Goal: Find specific page/section: Find specific page/section

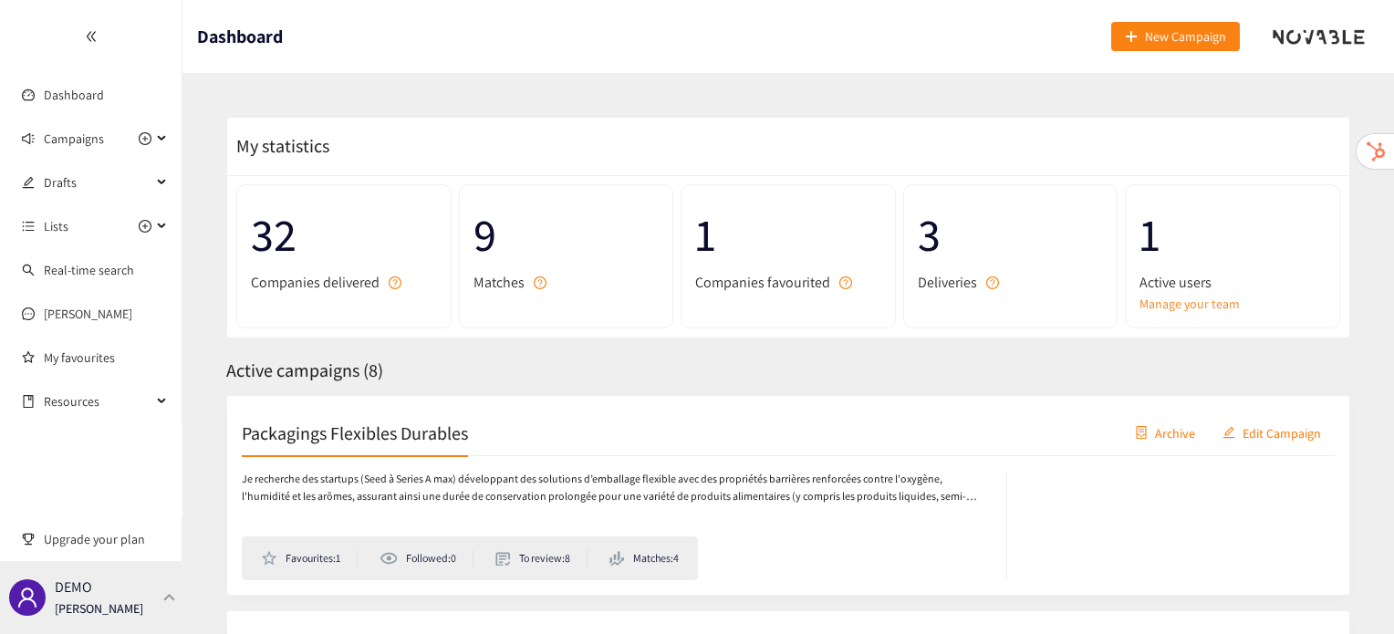
click at [114, 605] on p "[PERSON_NAME]" at bounding box center [99, 608] width 88 height 20
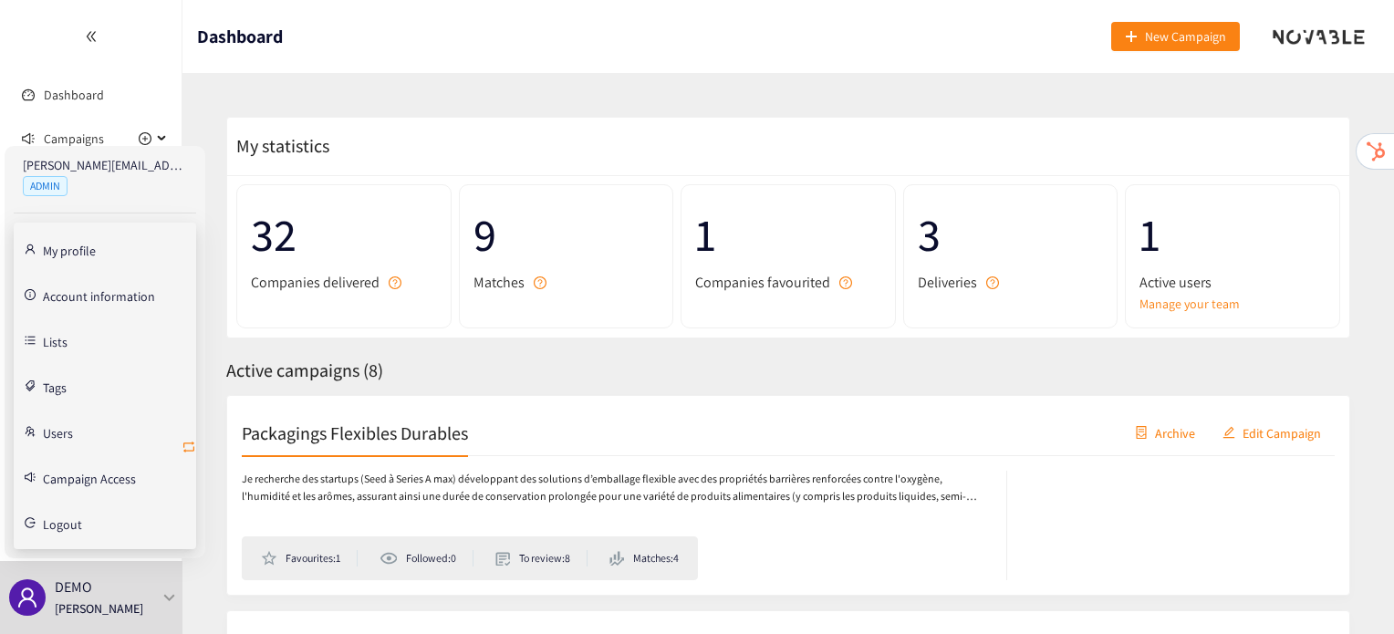
click at [192, 444] on icon "retweet" at bounding box center [189, 447] width 15 height 15
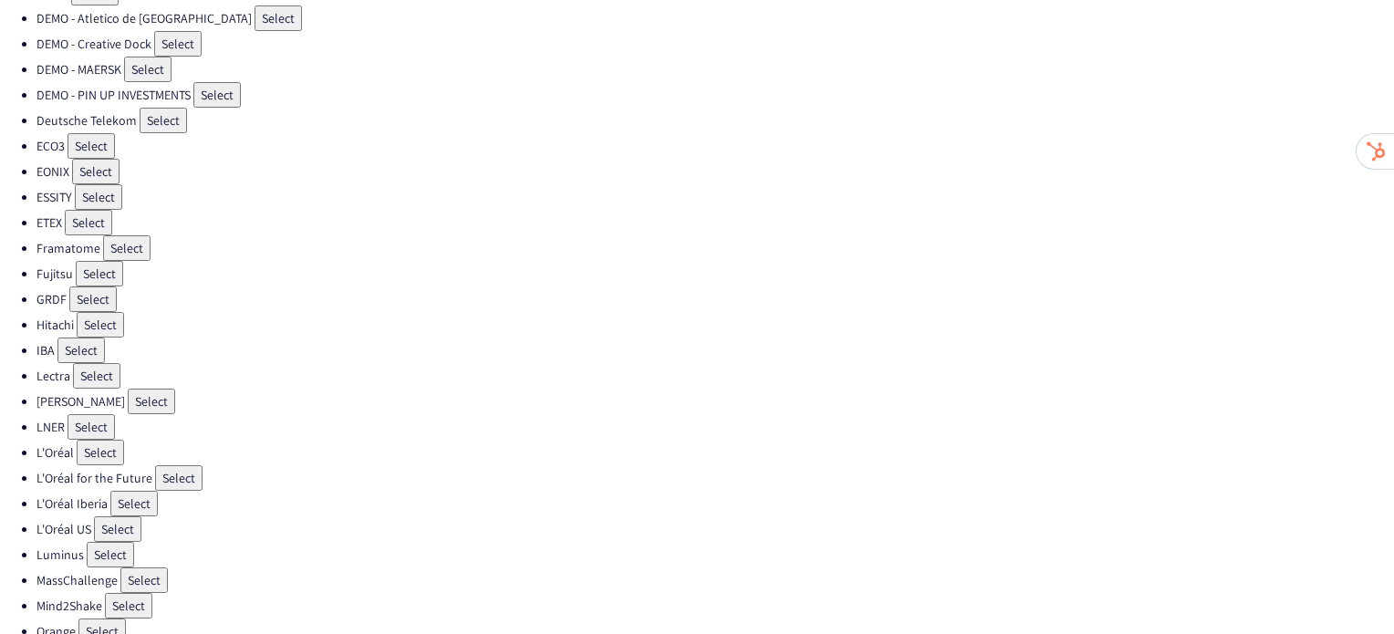
scroll to position [317, 0]
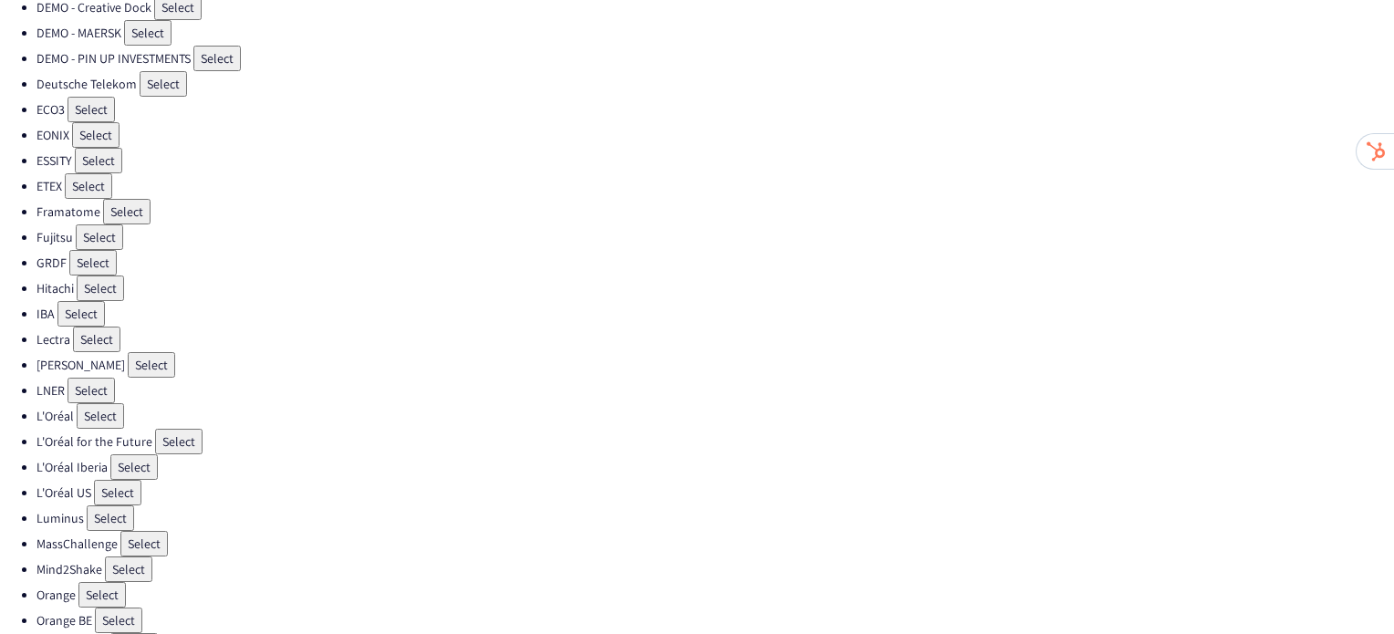
click at [93, 224] on button "Select" at bounding box center [99, 237] width 47 height 26
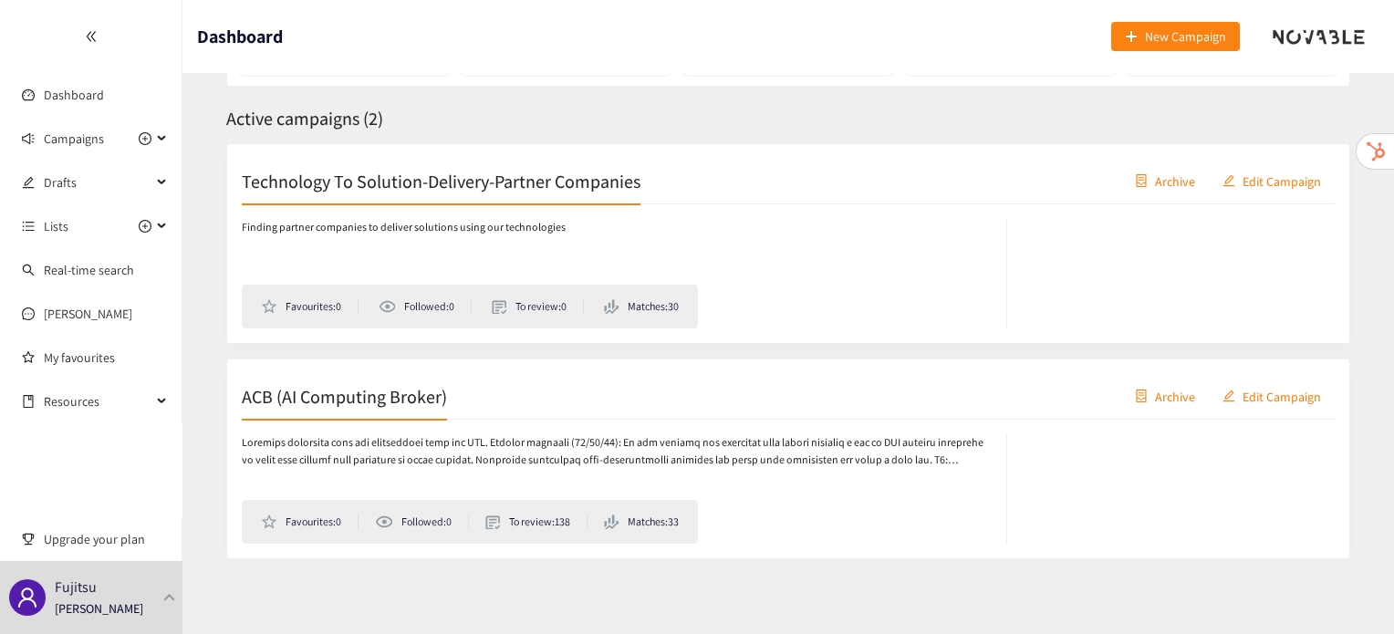
scroll to position [254, 0]
click at [370, 395] on h2 "ACB (AI Computing Broker)" at bounding box center [344, 393] width 205 height 26
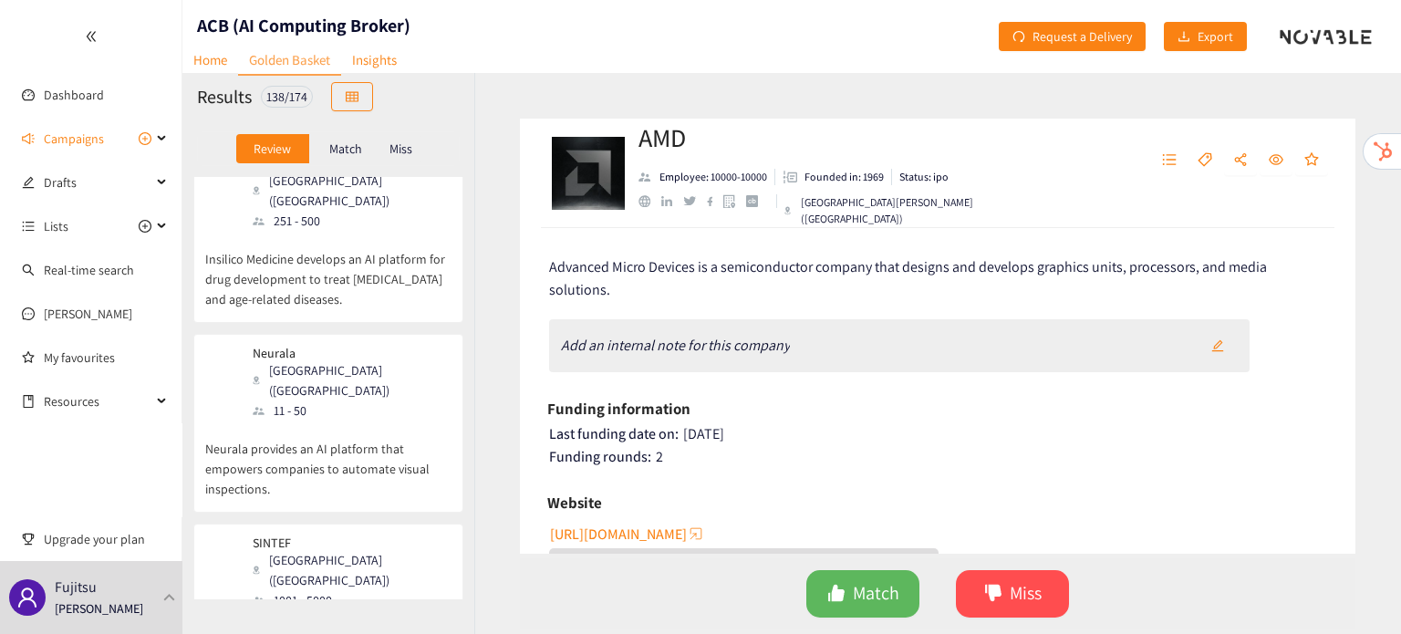
scroll to position [22396, 0]
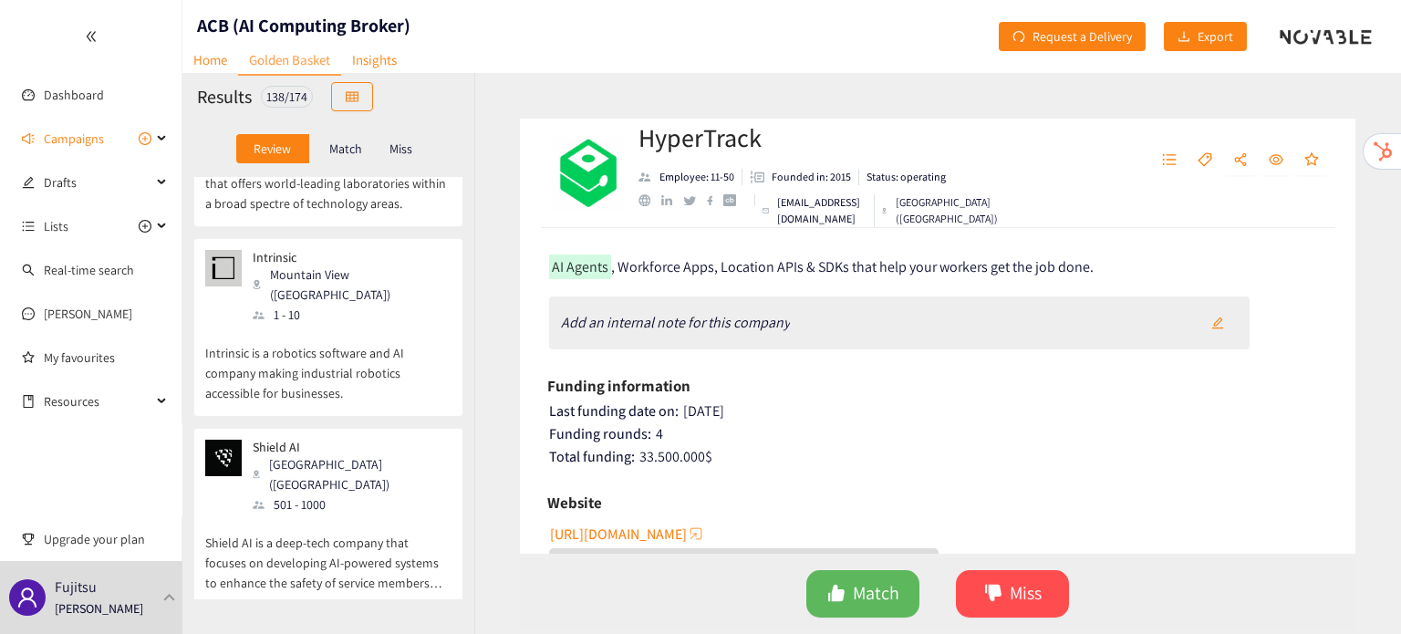
click at [343, 155] on p "Match" at bounding box center [345, 148] width 33 height 15
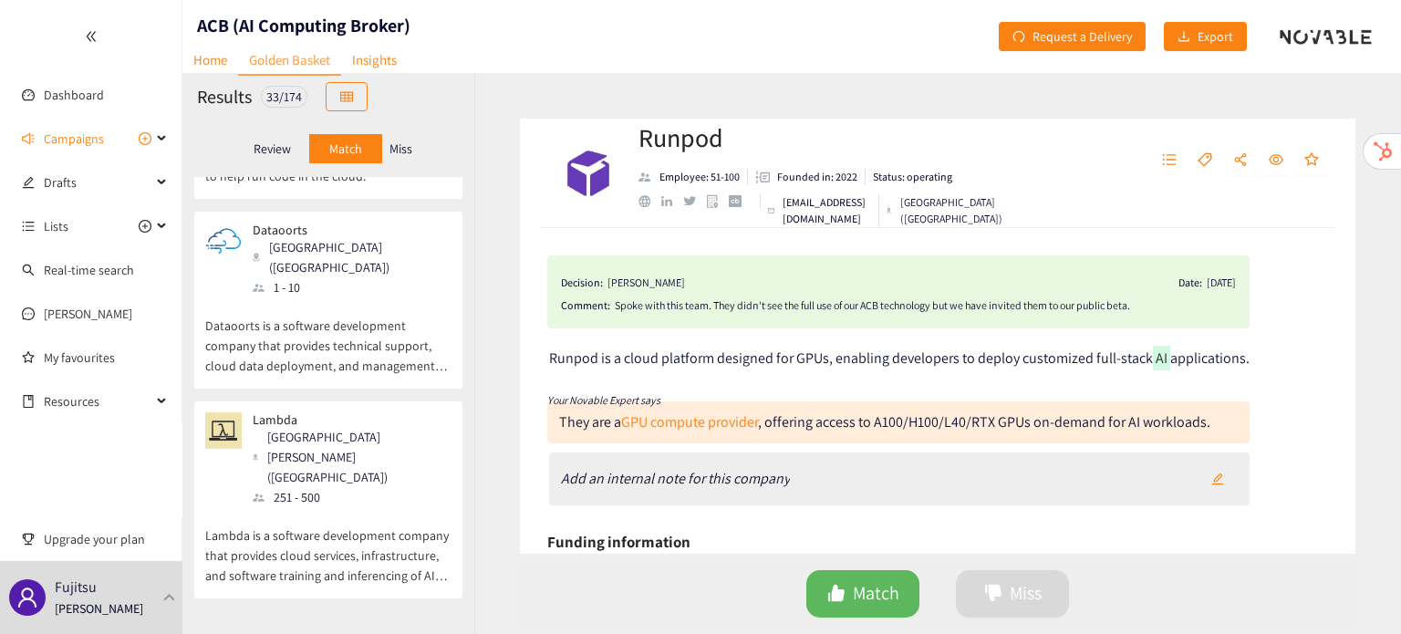
scroll to position [0, 0]
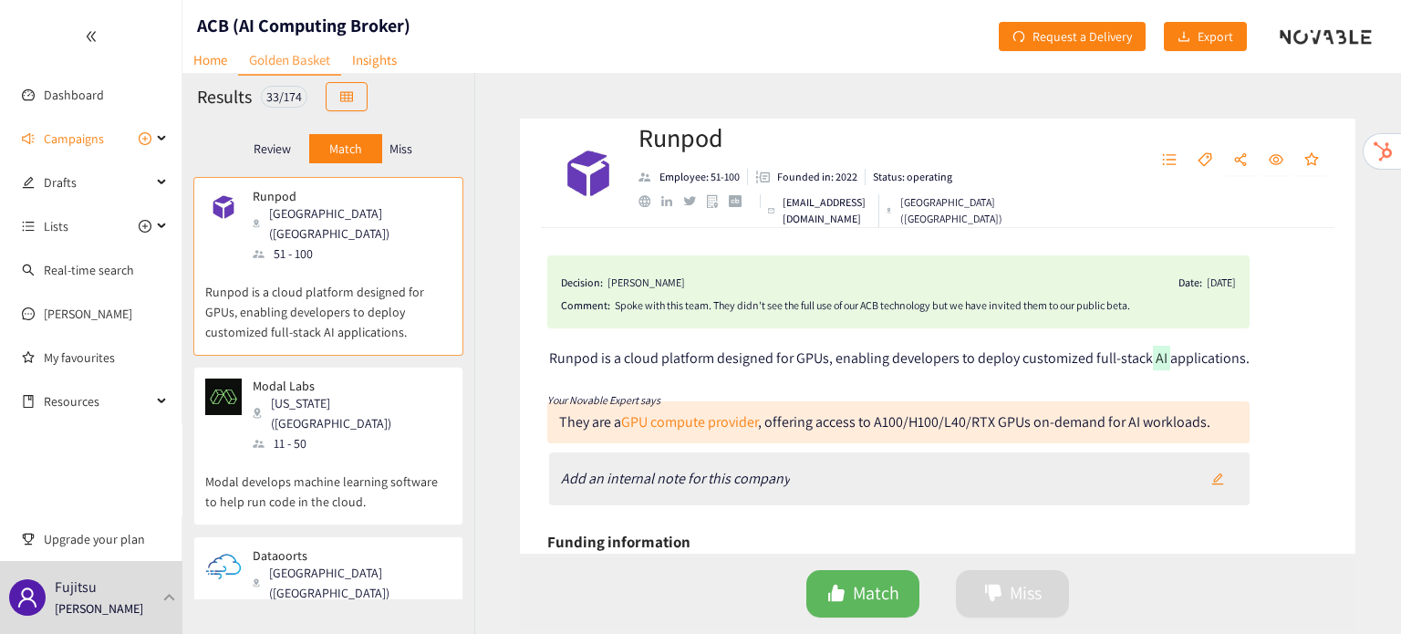
click at [338, 453] on p "Modal develops machine learning software to help run code in the cloud." at bounding box center [328, 482] width 246 height 58
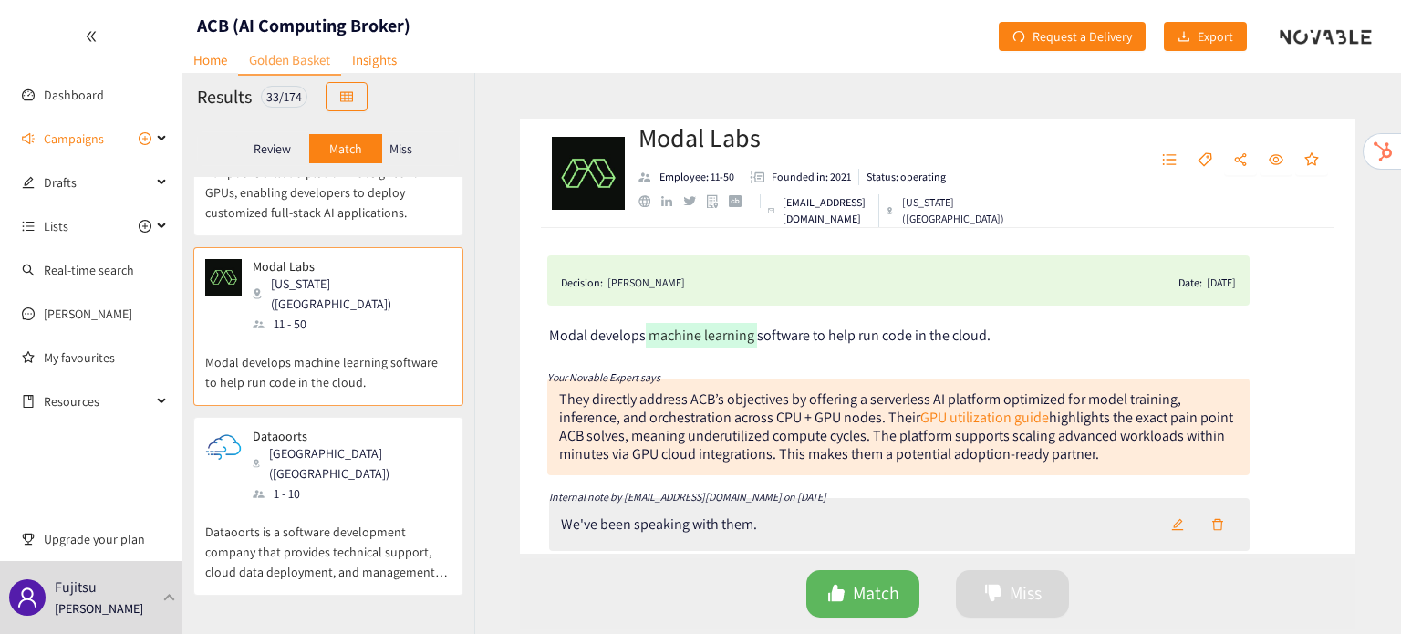
scroll to position [122, 0]
click at [330, 501] on p "Dataoorts is a software development company that provides technical support, cl…" at bounding box center [328, 540] width 246 height 78
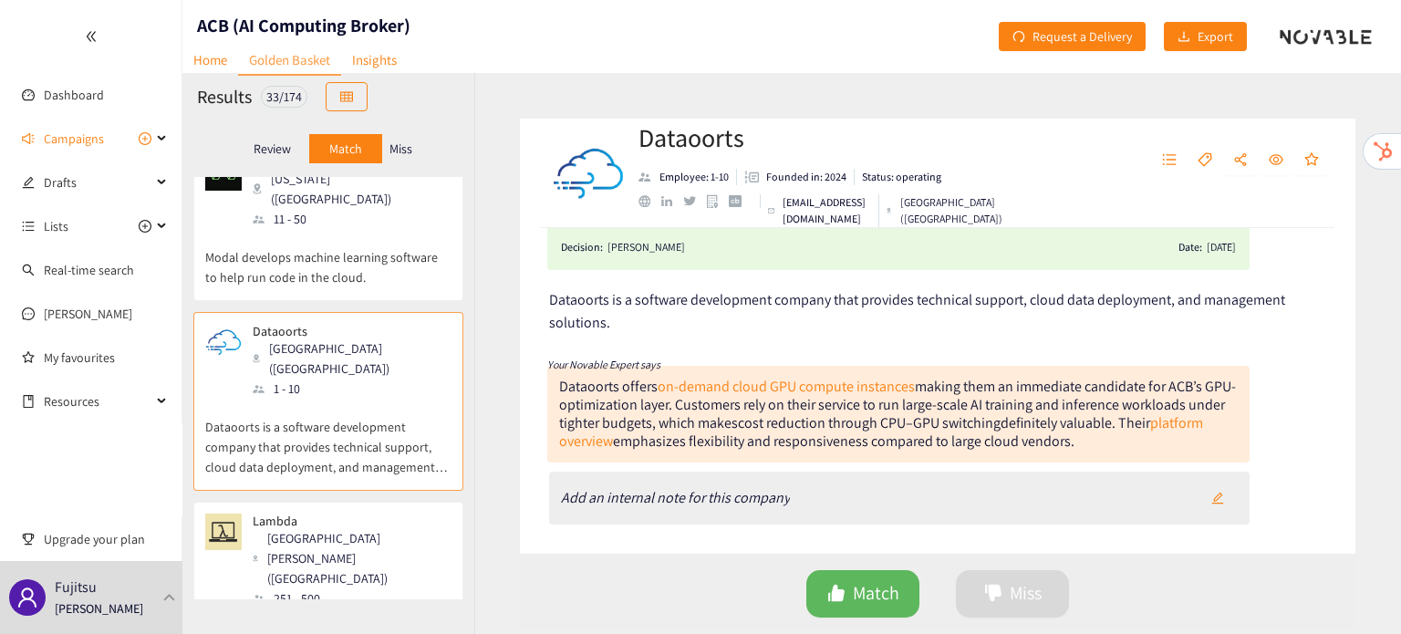
scroll to position [57, 0]
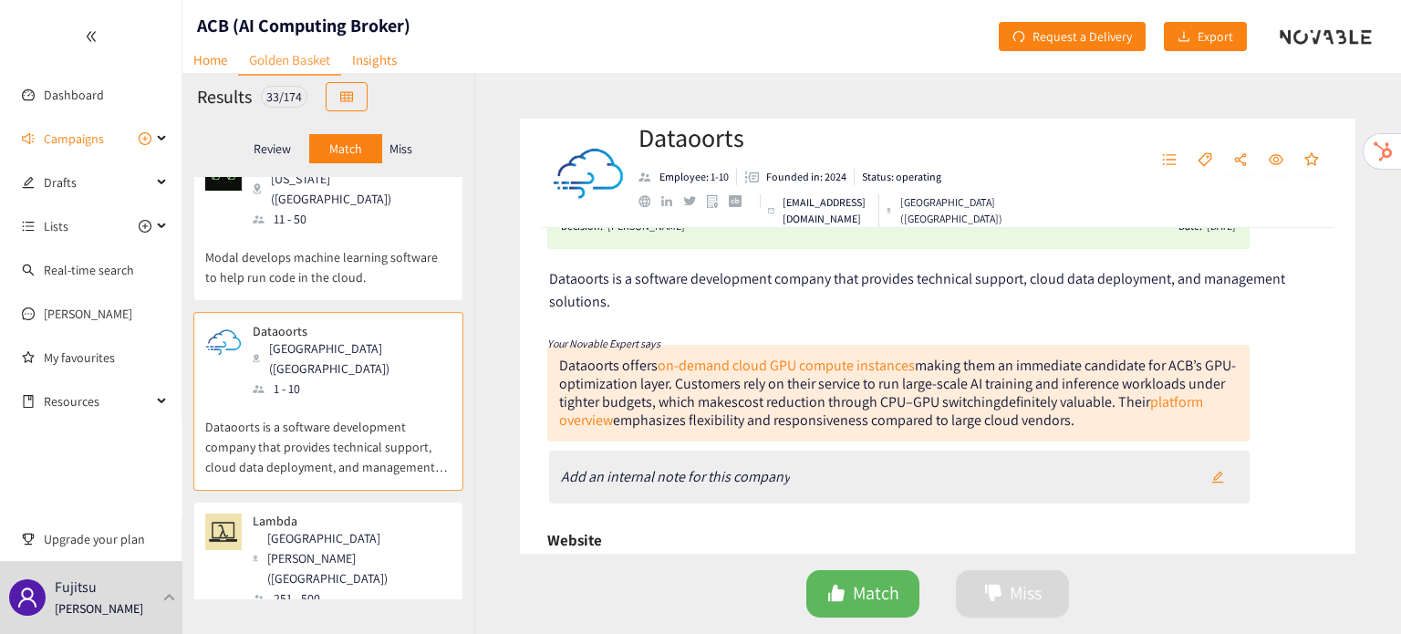
click at [354, 514] on div "Lambda [GEOGRAPHIC_DATA][PERSON_NAME] ([GEOGRAPHIC_DATA]) 251 - 500" at bounding box center [328, 561] width 246 height 95
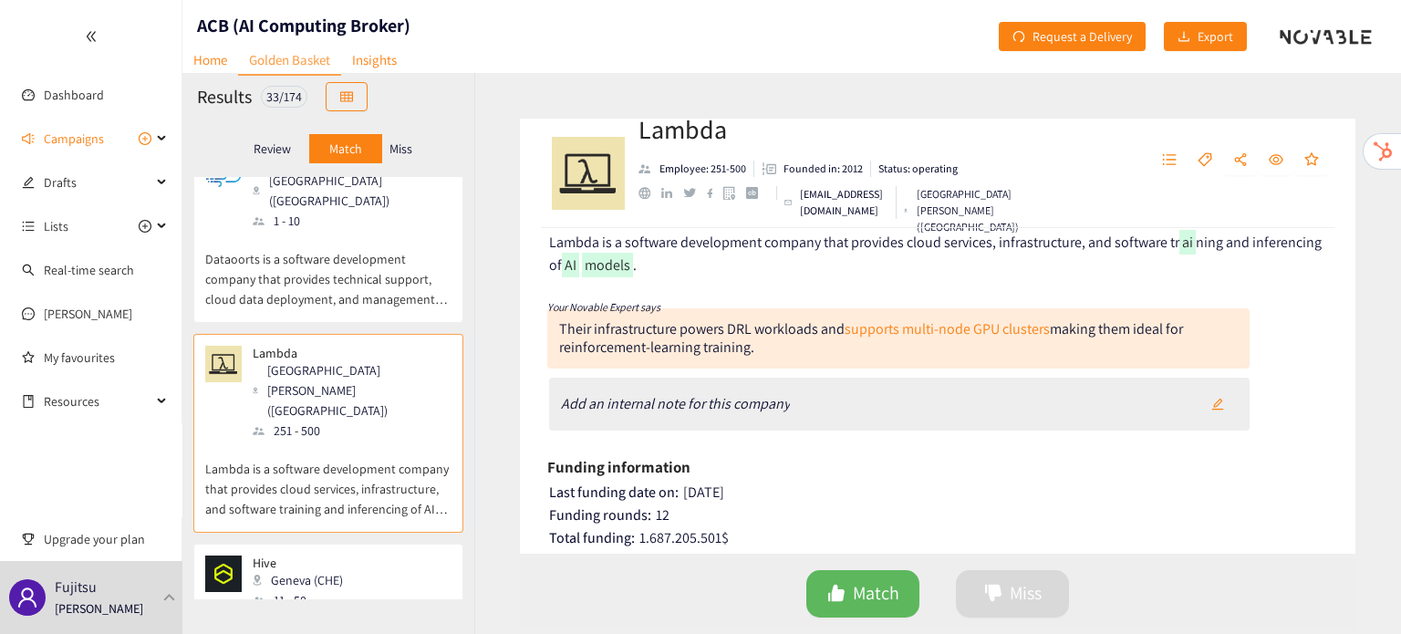
scroll to position [95, 0]
click at [311, 570] on div "Geneva (CHE)" at bounding box center [303, 580] width 101 height 20
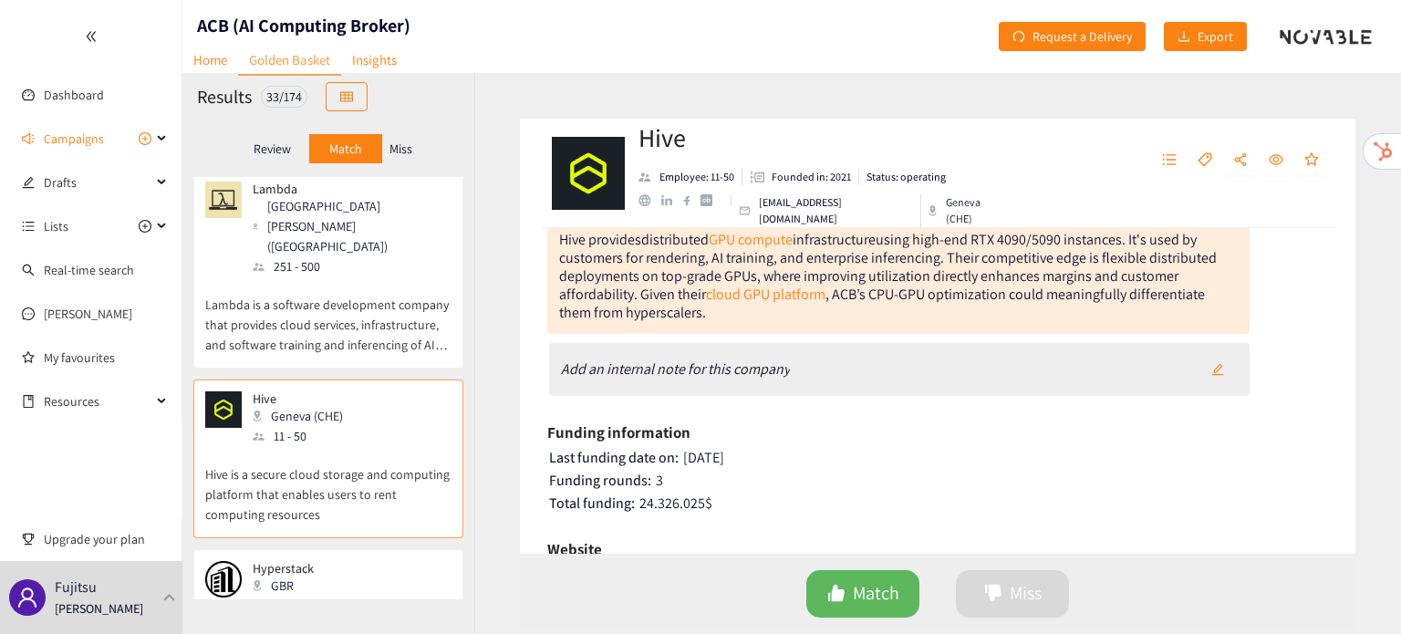
scroll to position [162, 0]
click at [291, 616] on p "Hyperstack is a European accelerated and self-service GPU cloud platform." at bounding box center [328, 645] width 246 height 58
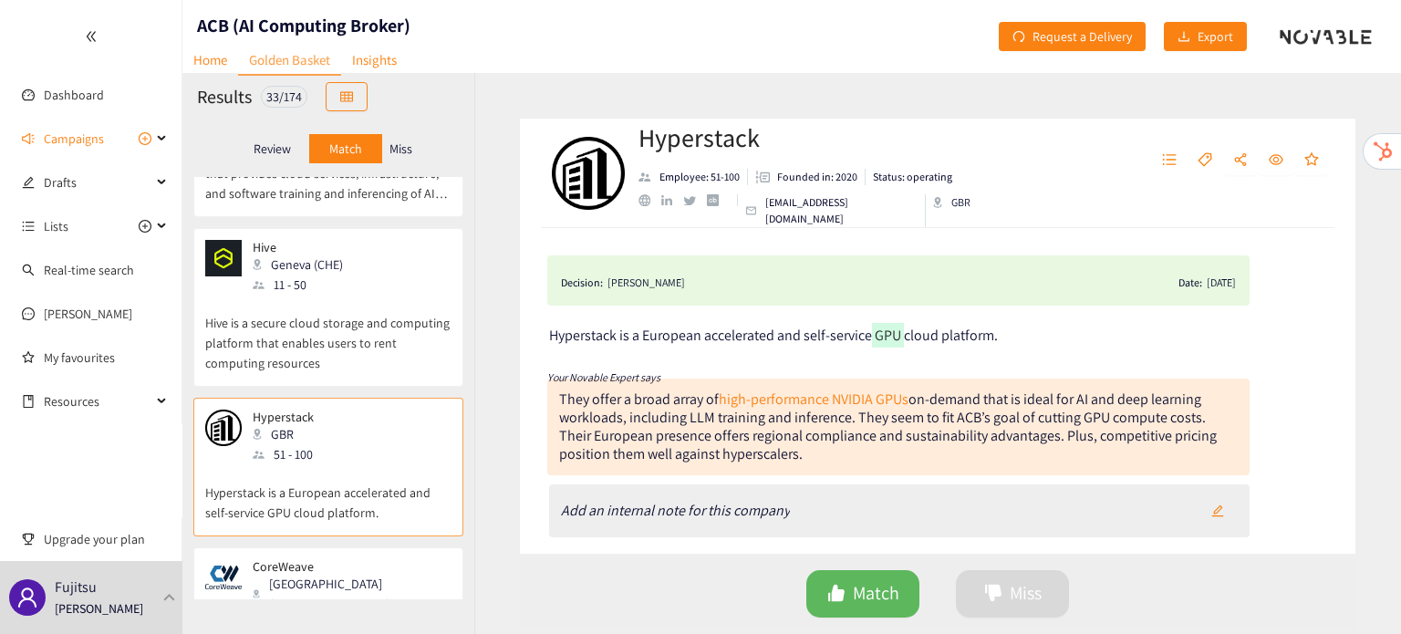
scroll to position [0, 0]
click at [406, 559] on div "CoreWeave [PERSON_NAME] ([GEOGRAPHIC_DATA]) 1001 - 5000" at bounding box center [328, 596] width 246 height 75
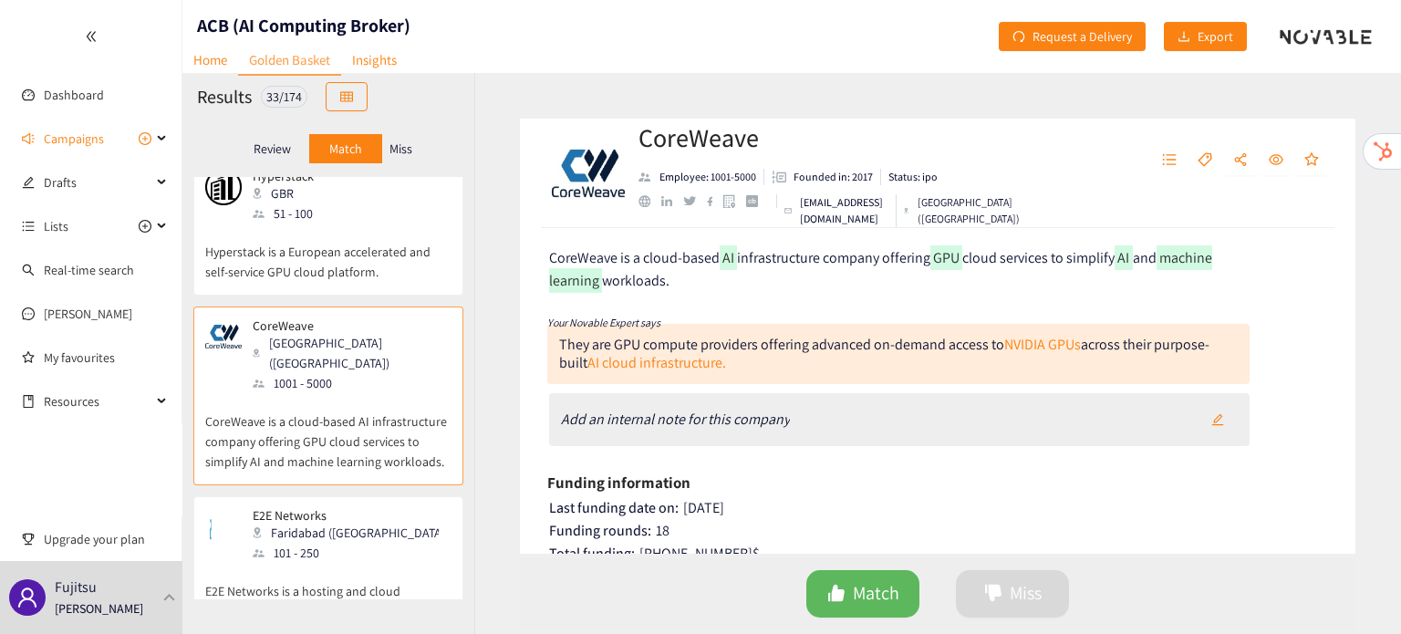
scroll to position [102, 0]
click at [317, 563] on p "E2E Networks is a hosting and cloud computing startup that focuses on serving t…" at bounding box center [328, 602] width 246 height 78
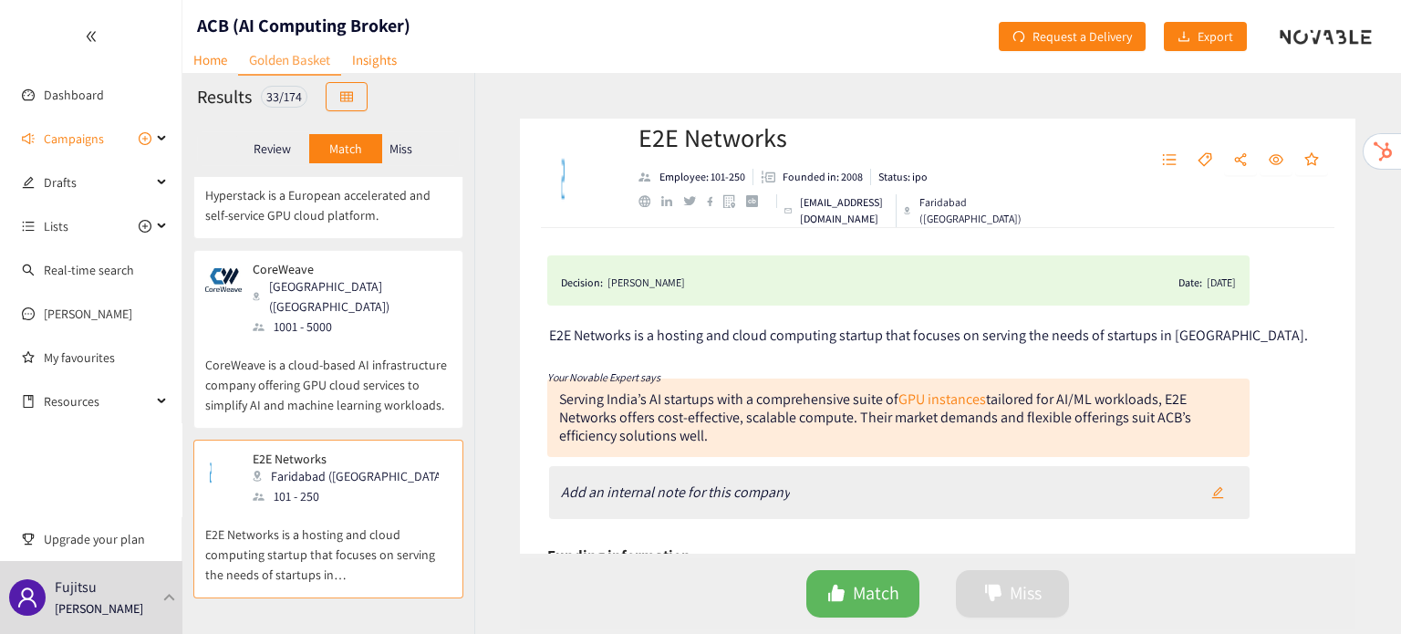
scroll to position [1040, 0]
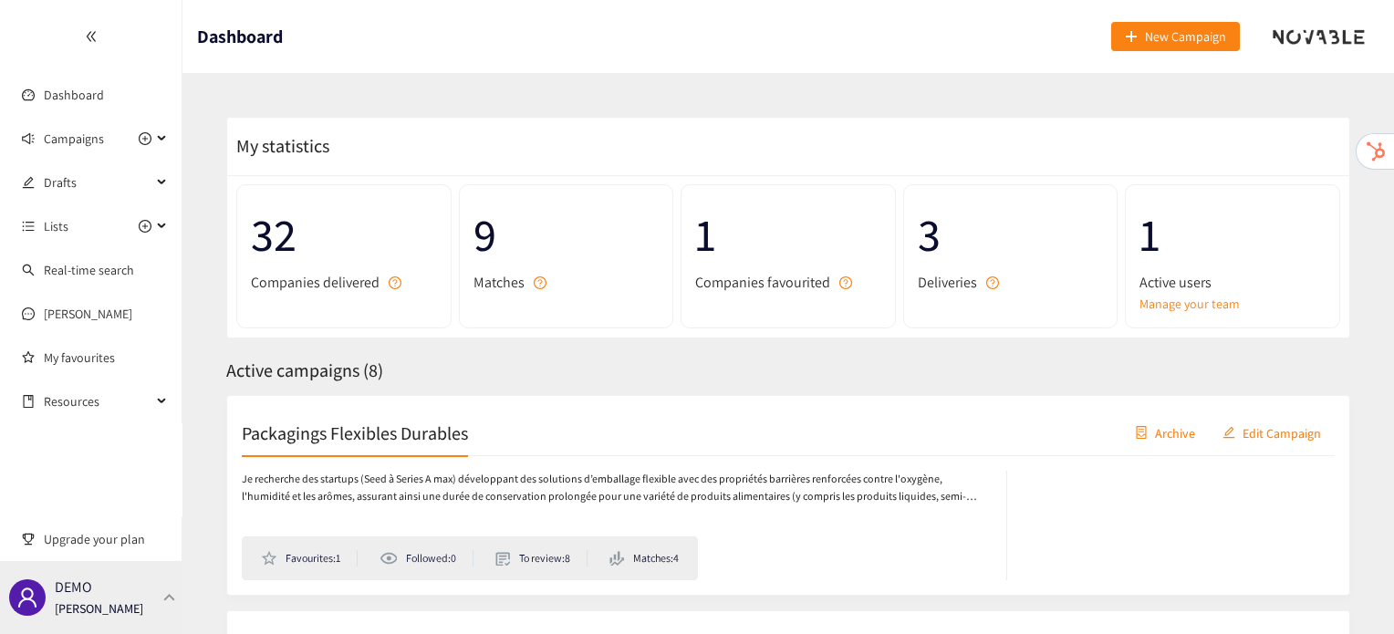
click at [156, 588] on div "DEMO Irene Violetta" at bounding box center [91, 597] width 182 height 73
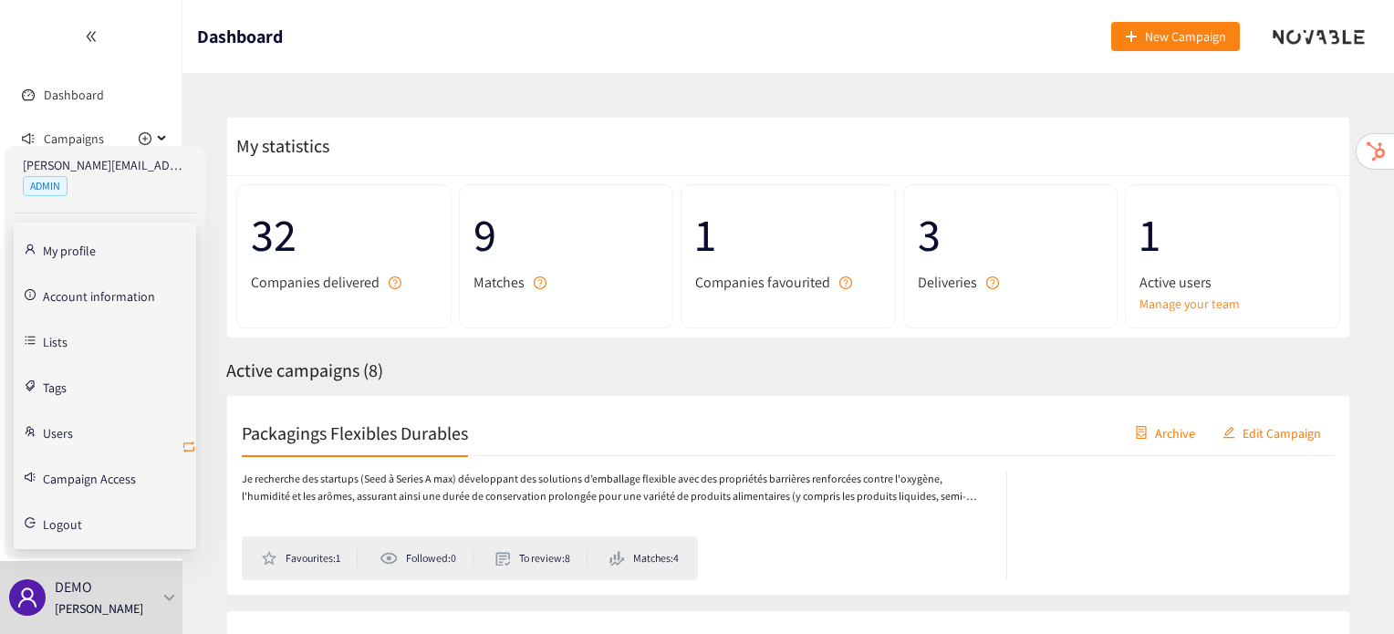
click at [192, 448] on icon "retweet" at bounding box center [189, 447] width 15 height 15
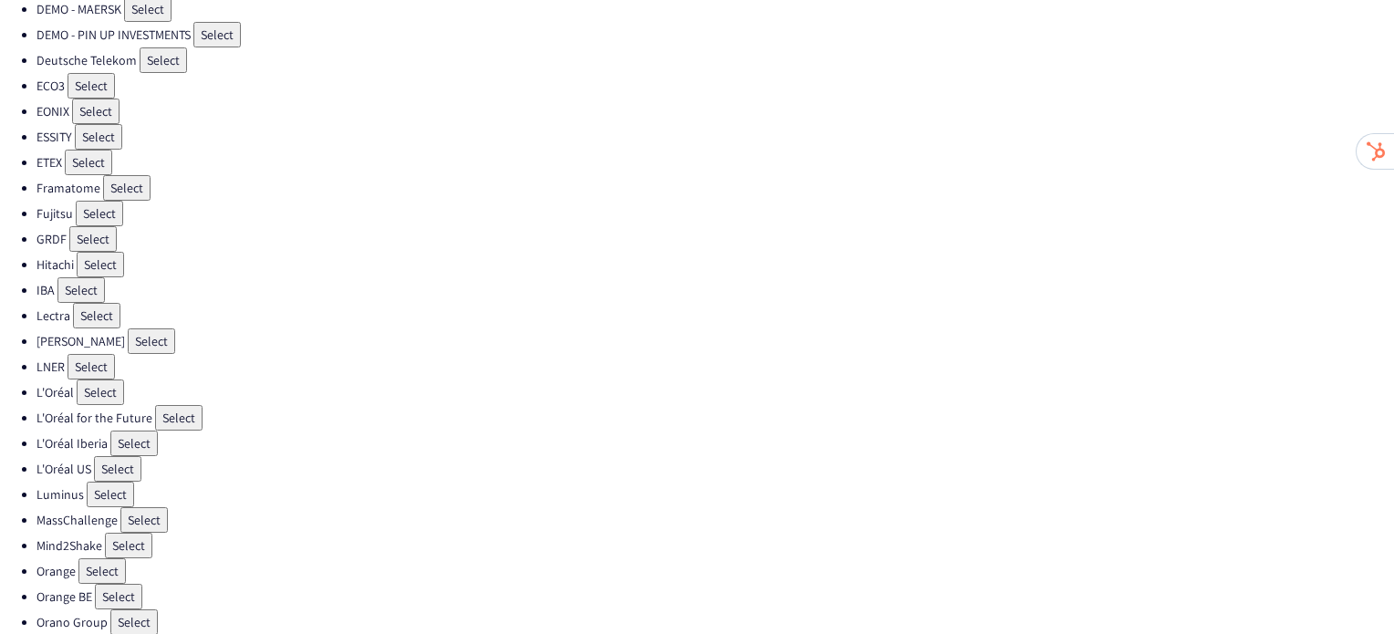
scroll to position [348, 0]
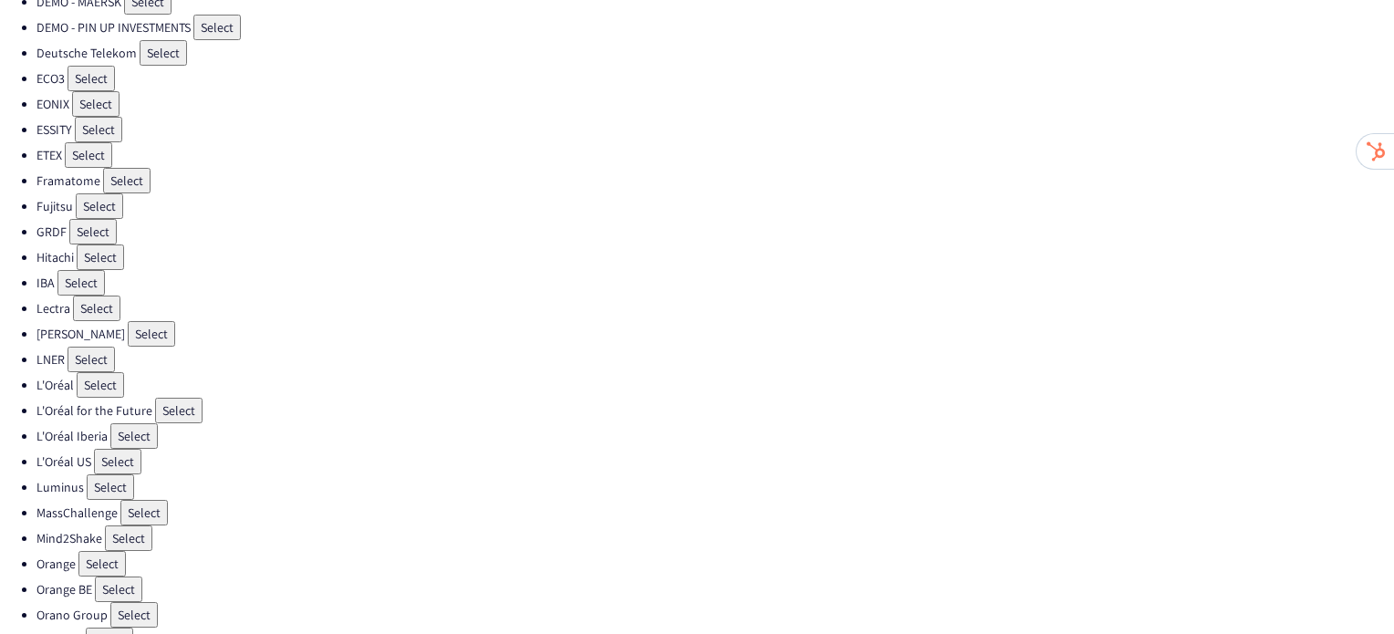
click at [132, 321] on button "Select" at bounding box center [151, 334] width 47 height 26
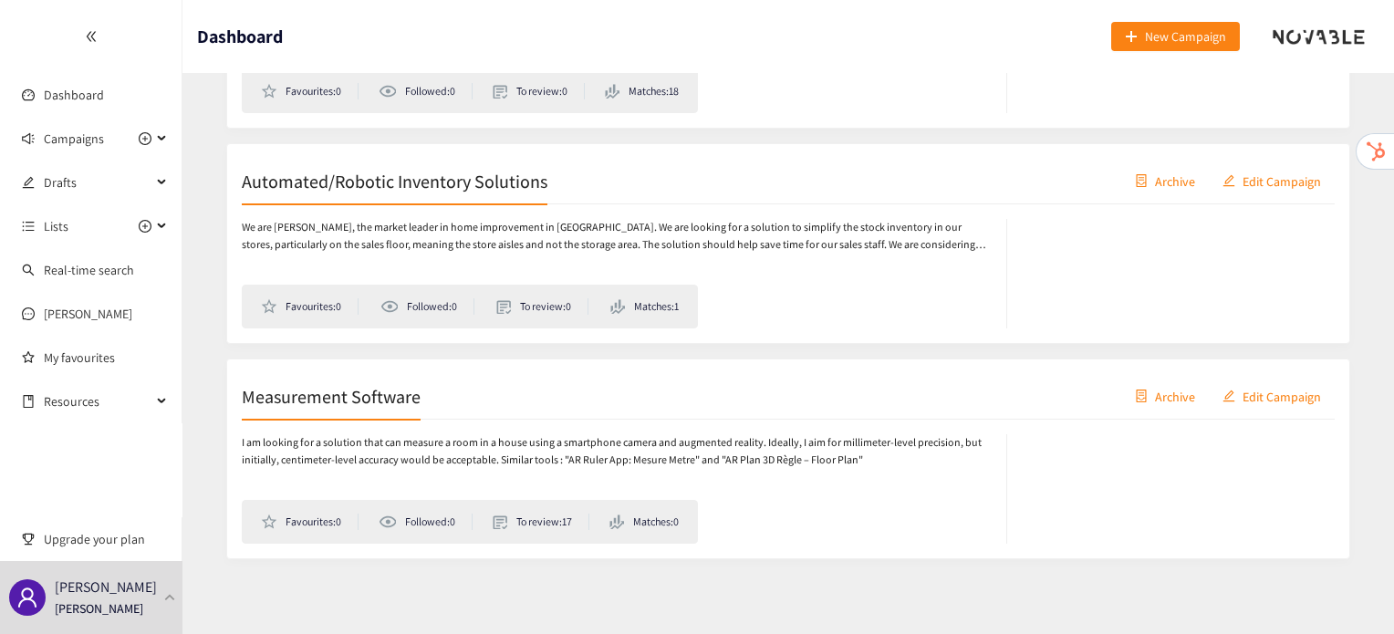
scroll to position [1530, 0]
